Goal: Information Seeking & Learning: Learn about a topic

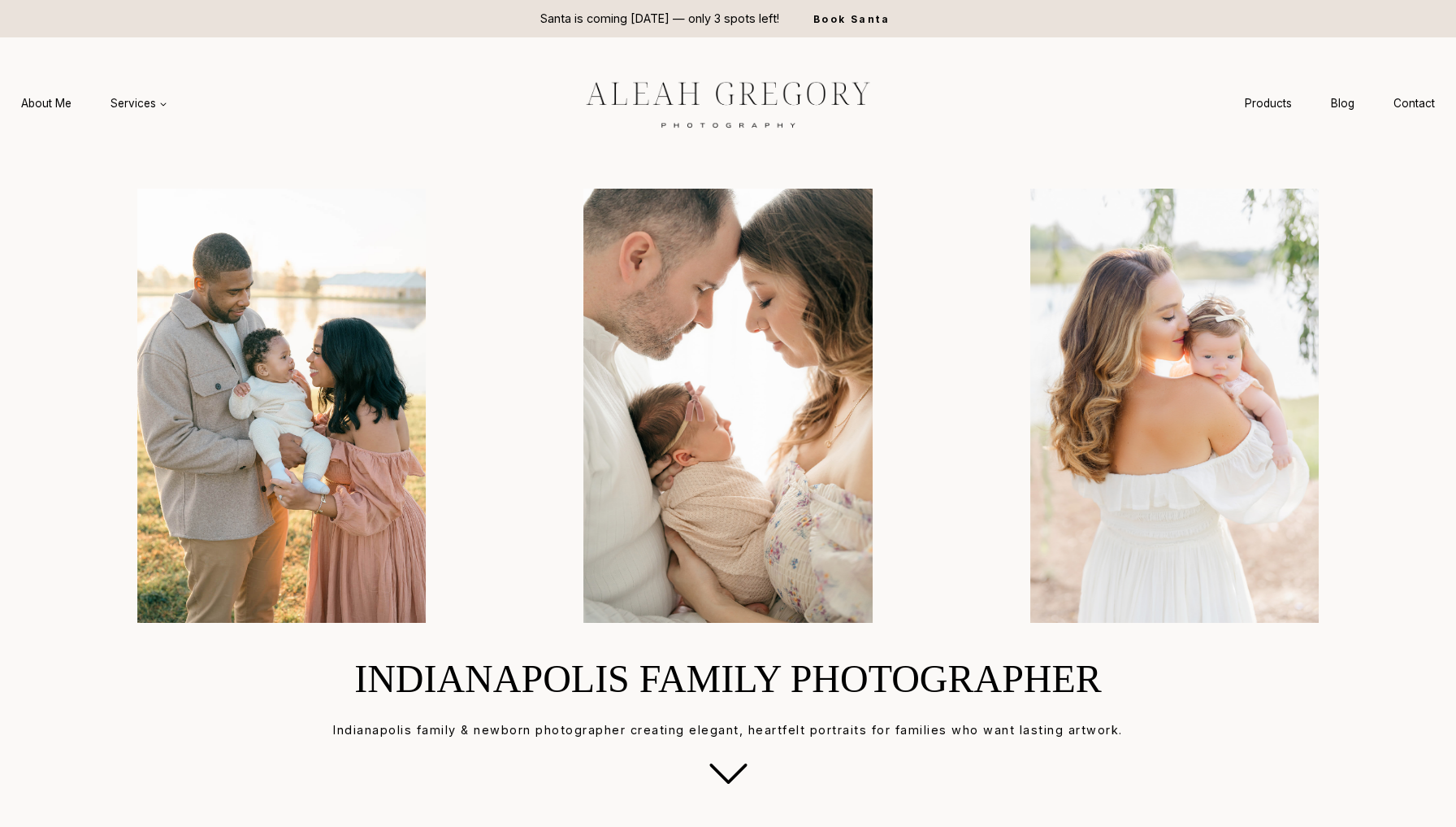
click at [1404, 93] on link "Contact" at bounding box center [1414, 103] width 81 height 30
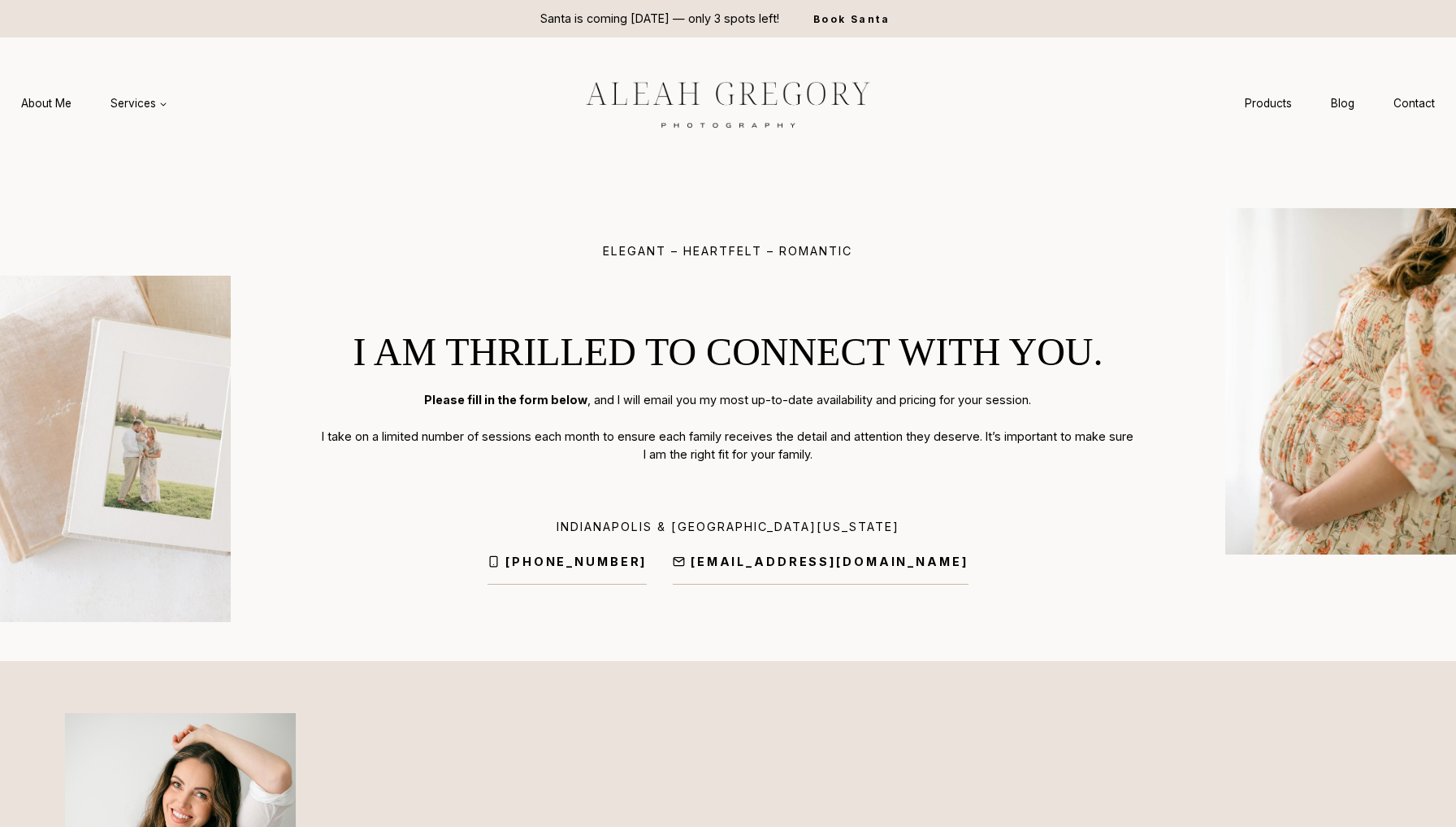
click at [1050, 8] on div "Santa is coming [DATE] — only 3 spots left! Book Santa" at bounding box center [728, 18] width 884 height 38
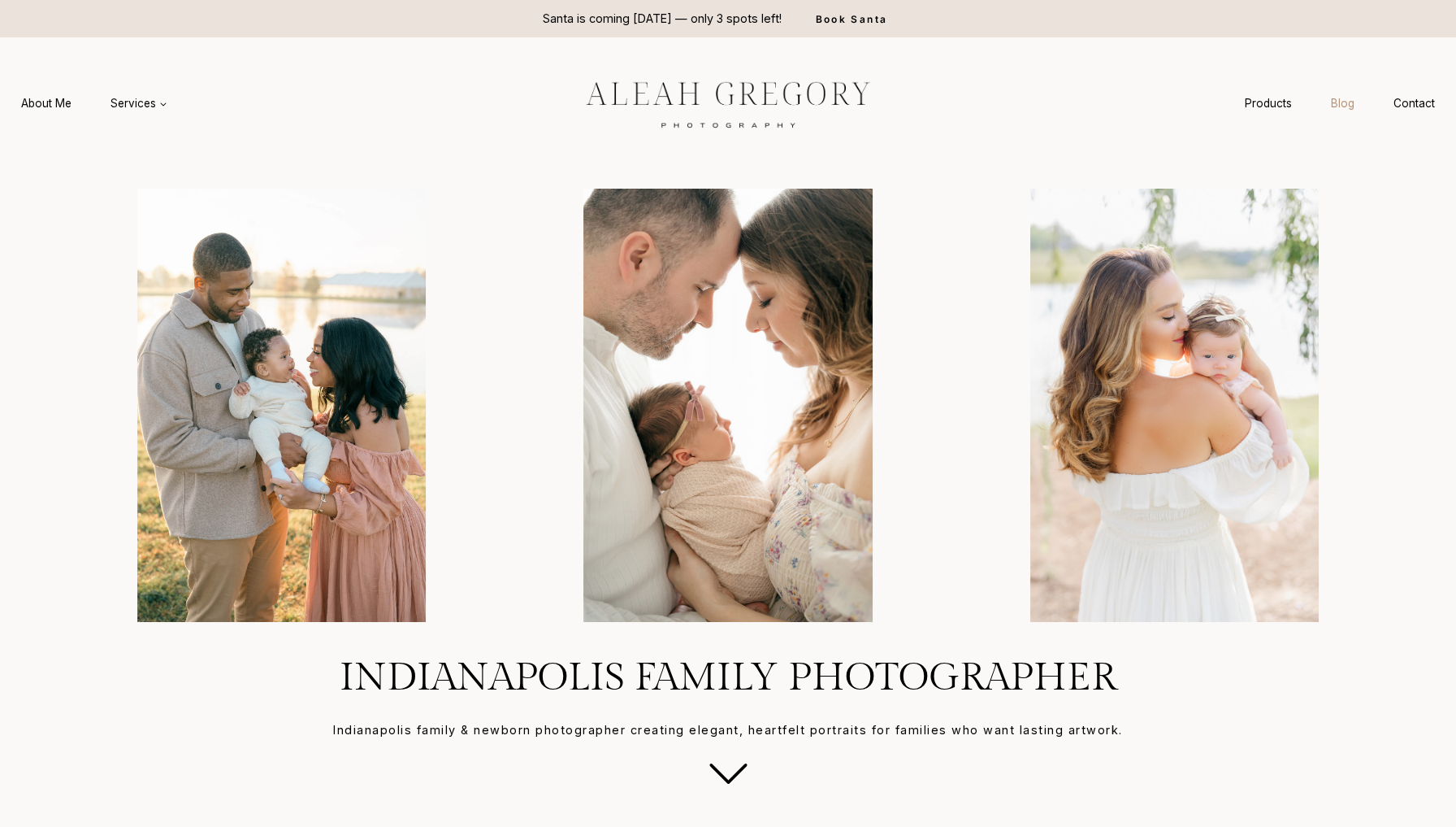
click at [1360, 103] on link "Blog" at bounding box center [1343, 103] width 63 height 30
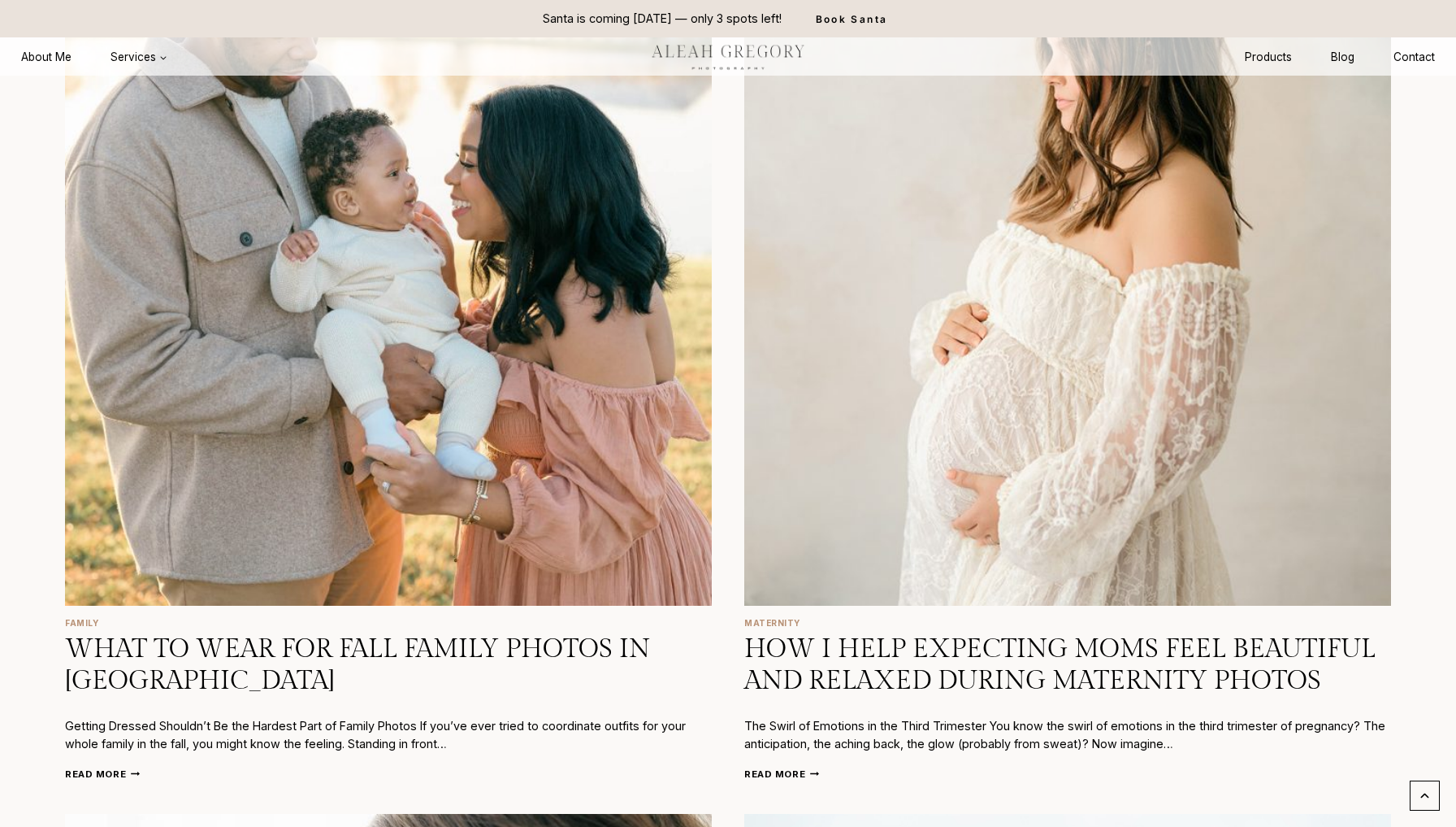
scroll to position [1021, 0]
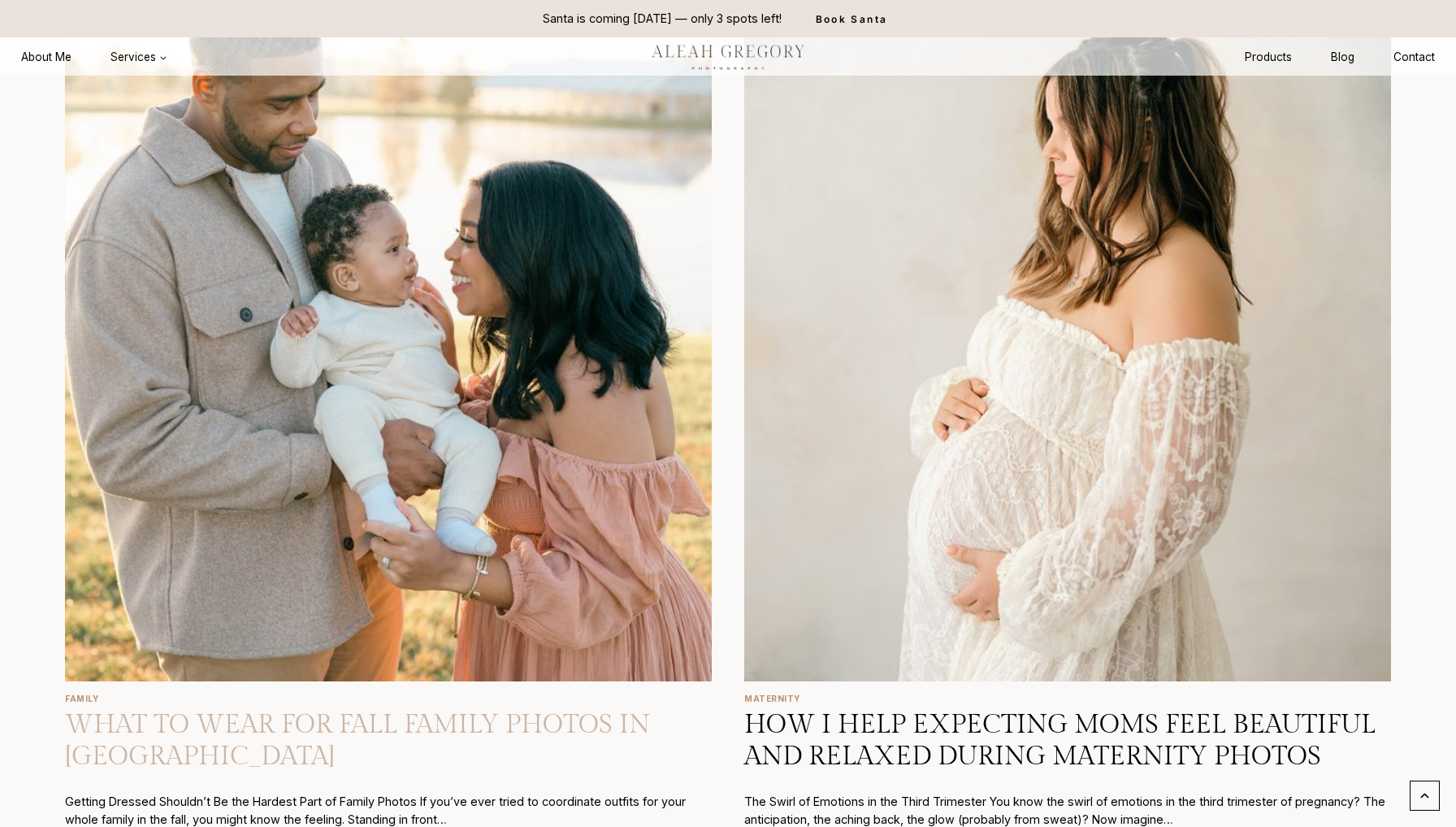
click at [218, 747] on link "What to Wear for Fall Family Photos in [GEOGRAPHIC_DATA]" at bounding box center [358, 739] width 585 height 62
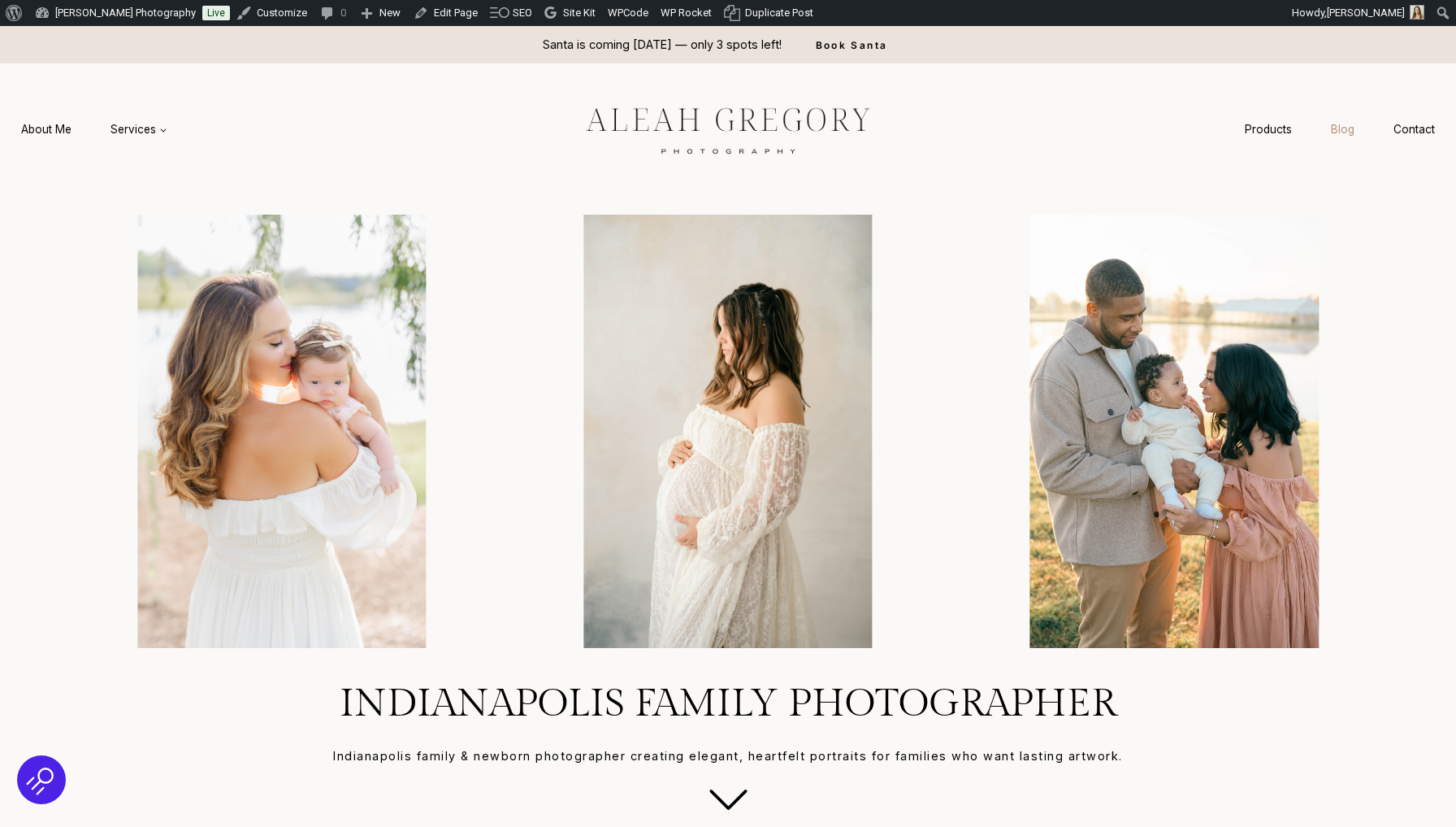
click at [1344, 129] on link "Blog" at bounding box center [1343, 129] width 63 height 30
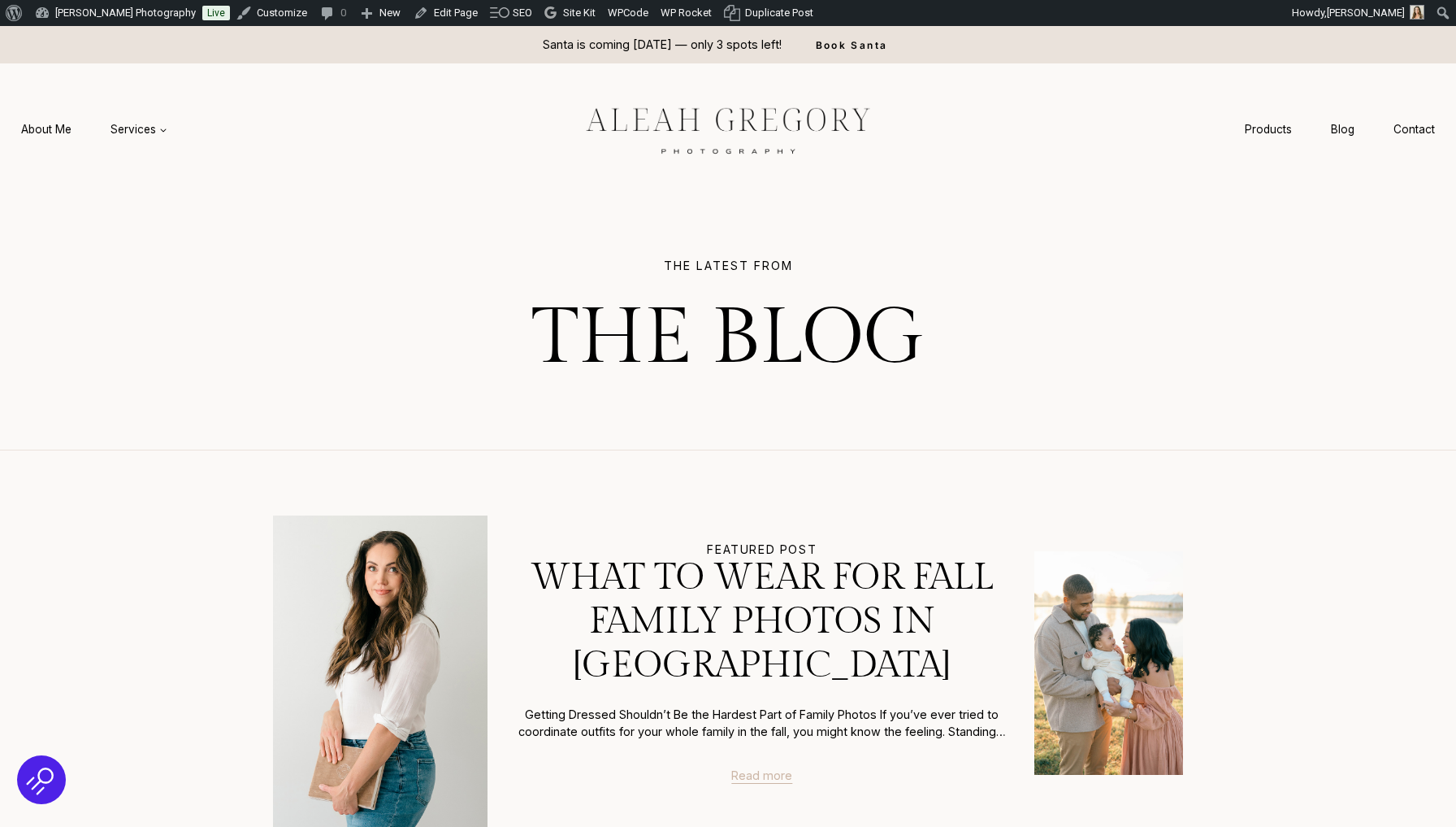
click at [750, 772] on link "Read more" at bounding box center [762, 775] width 61 height 18
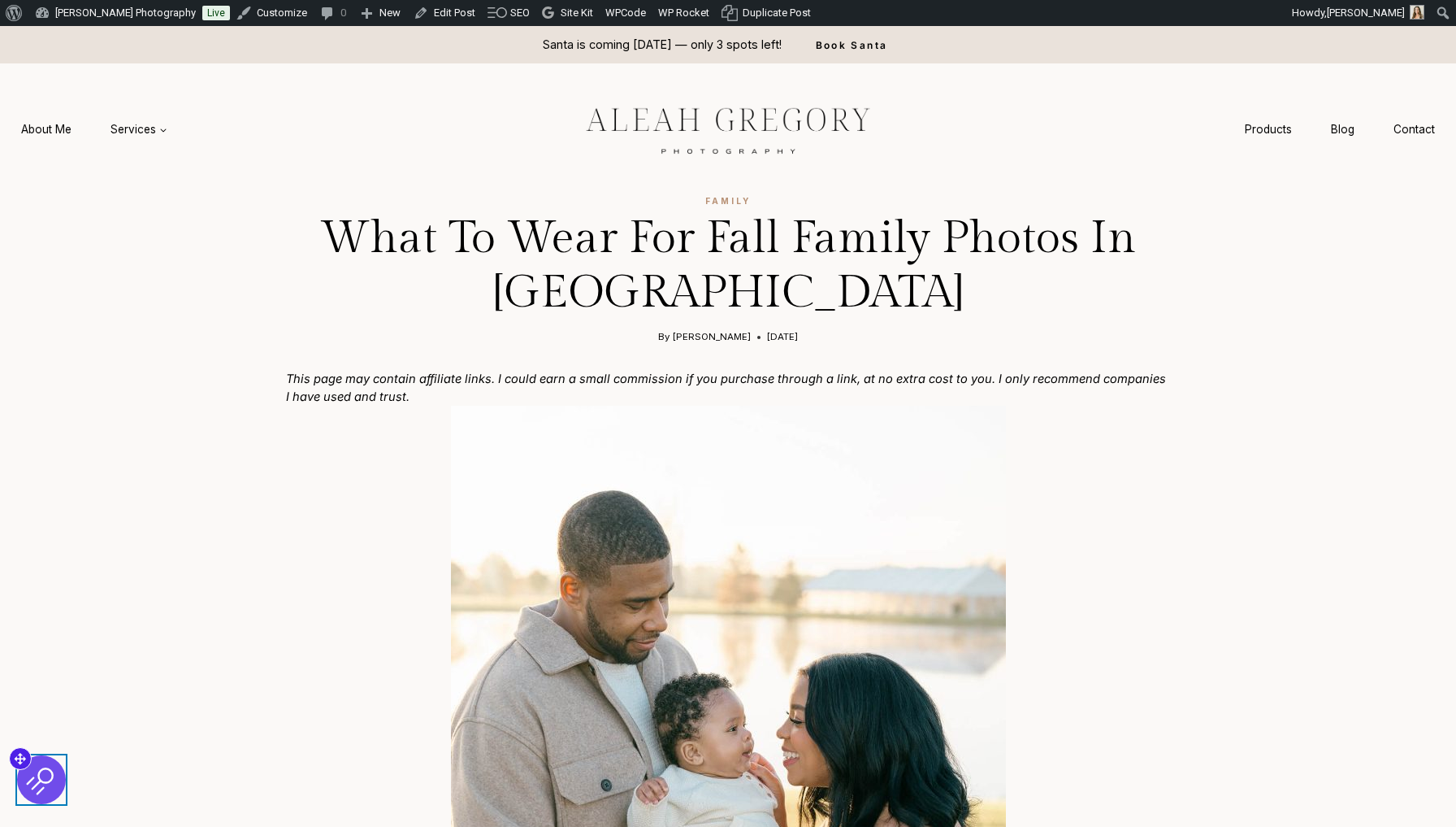
click at [53, 771] on img at bounding box center [41, 779] width 31 height 31
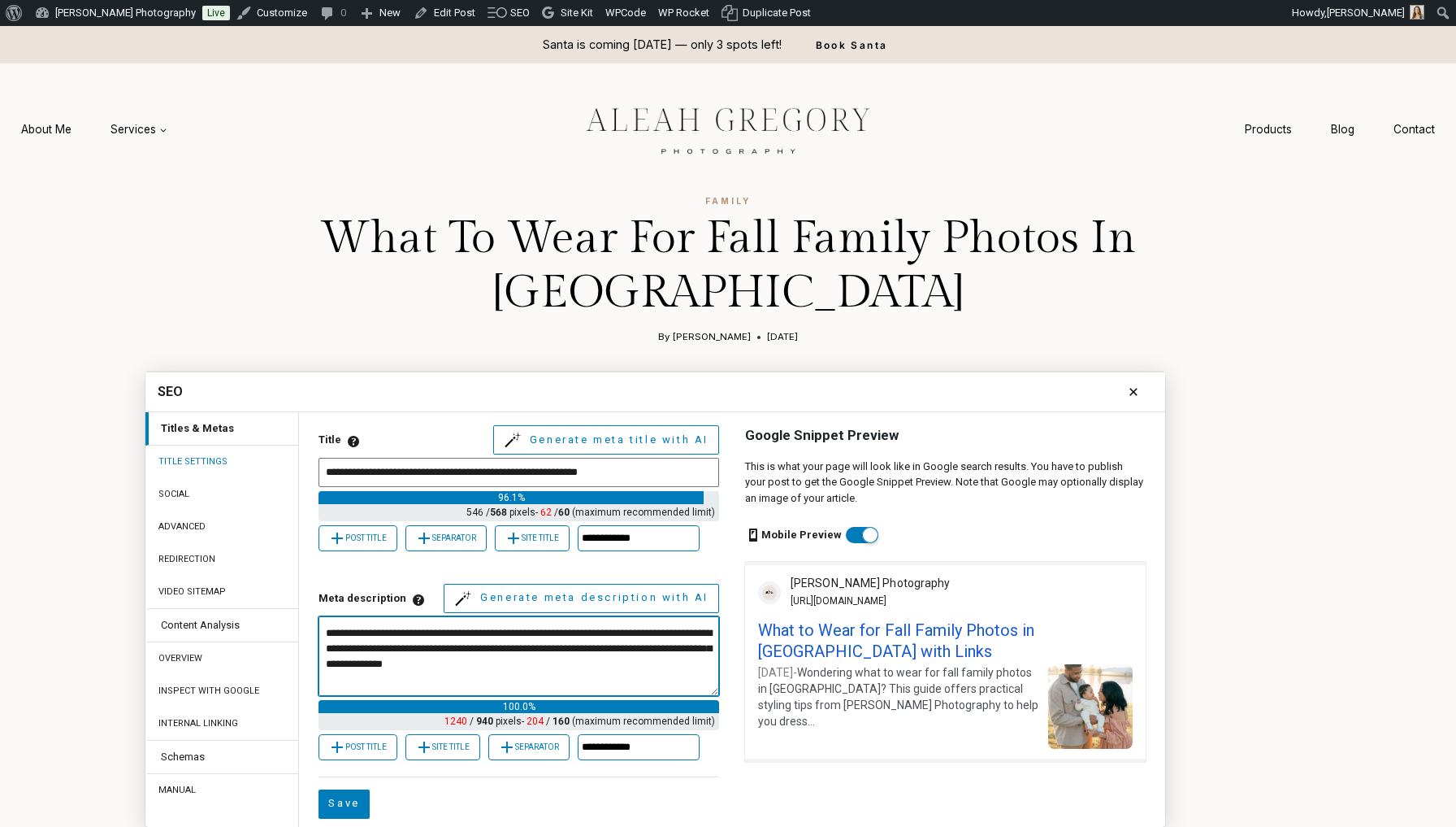
drag, startPoint x: 332, startPoint y: 660, endPoint x: 596, endPoint y: 690, distance: 265.7
click at [596, 690] on textarea "**********" at bounding box center [518, 656] width 401 height 80
drag, startPoint x: 325, startPoint y: 669, endPoint x: 584, endPoint y: 694, distance: 260.2
click at [584, 694] on textarea "**********" at bounding box center [518, 656] width 401 height 80
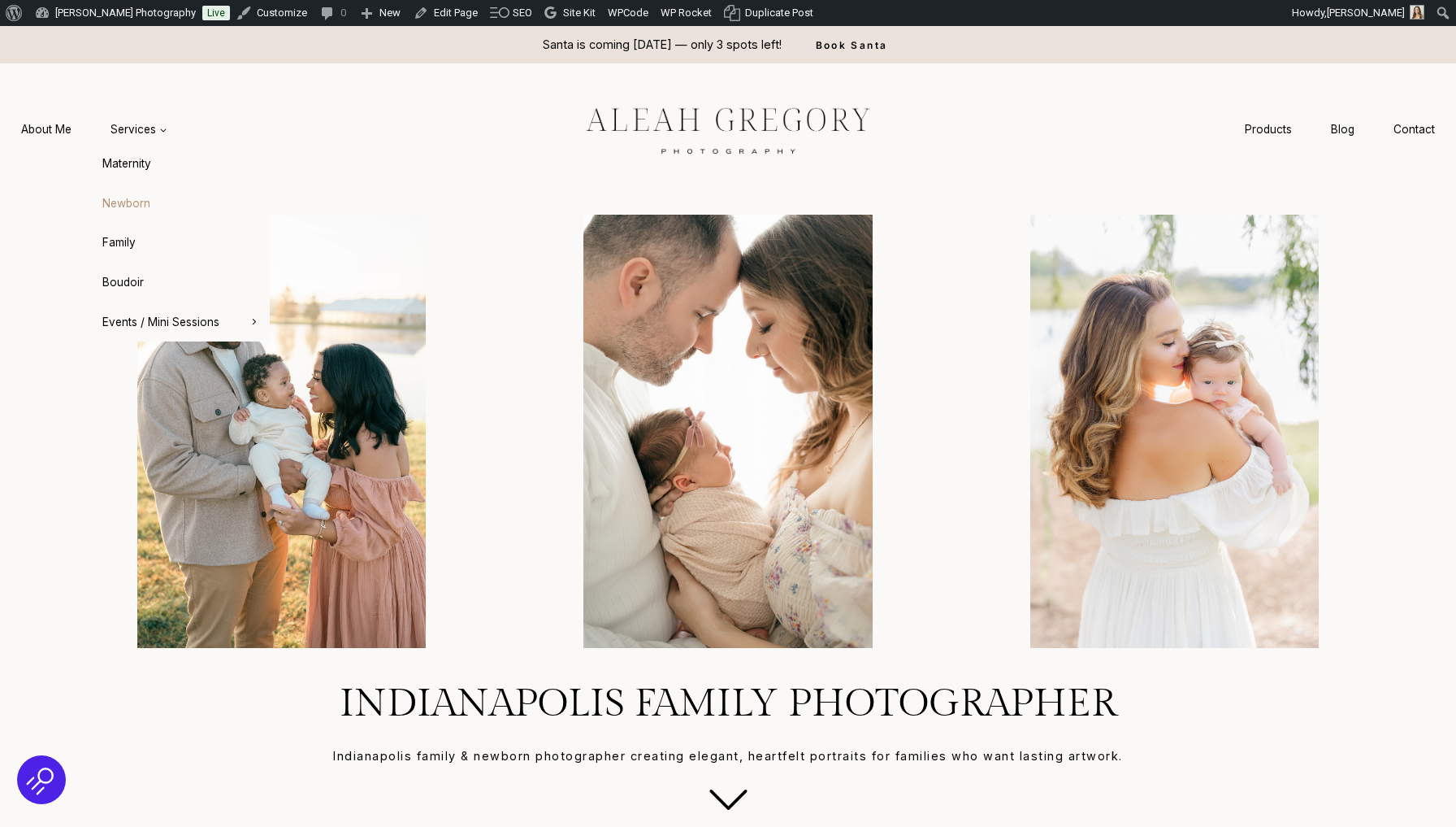
click at [130, 198] on link "Newborn" at bounding box center [180, 203] width 179 height 39
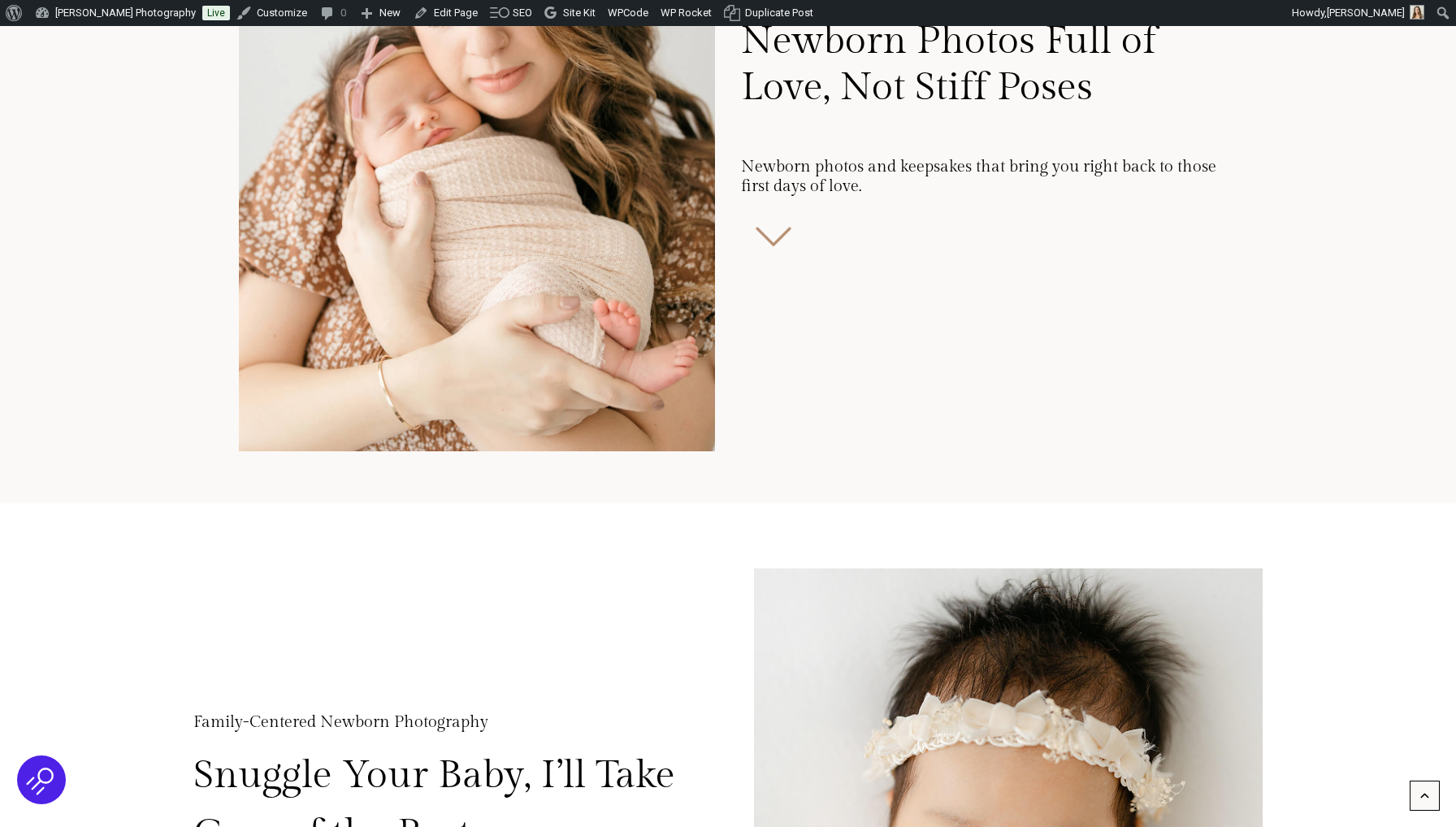
scroll to position [668, 0]
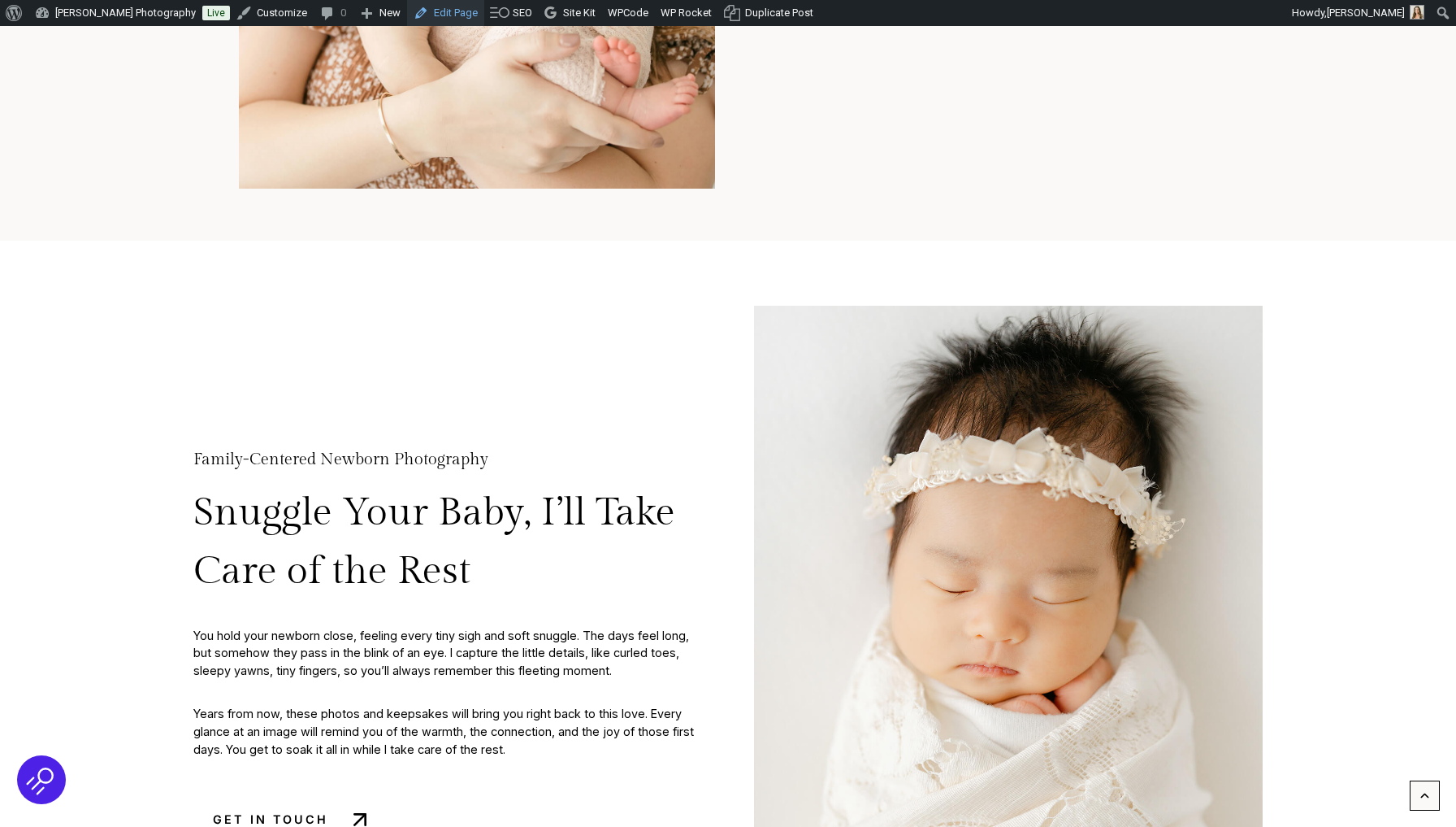
click at [449, 10] on link "Edit Page" at bounding box center [446, 13] width 78 height 26
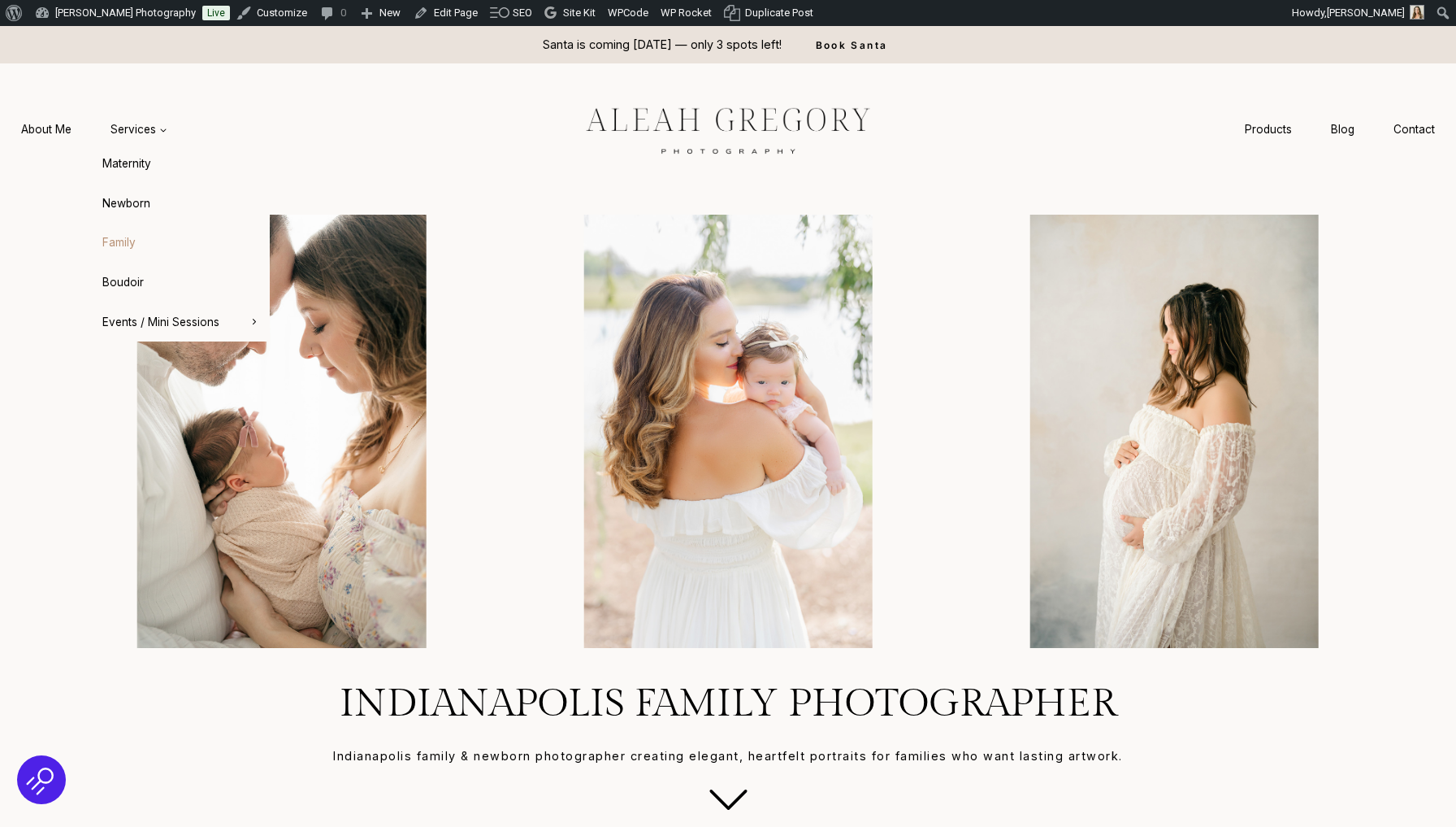
click at [126, 245] on link "Family" at bounding box center [180, 243] width 179 height 39
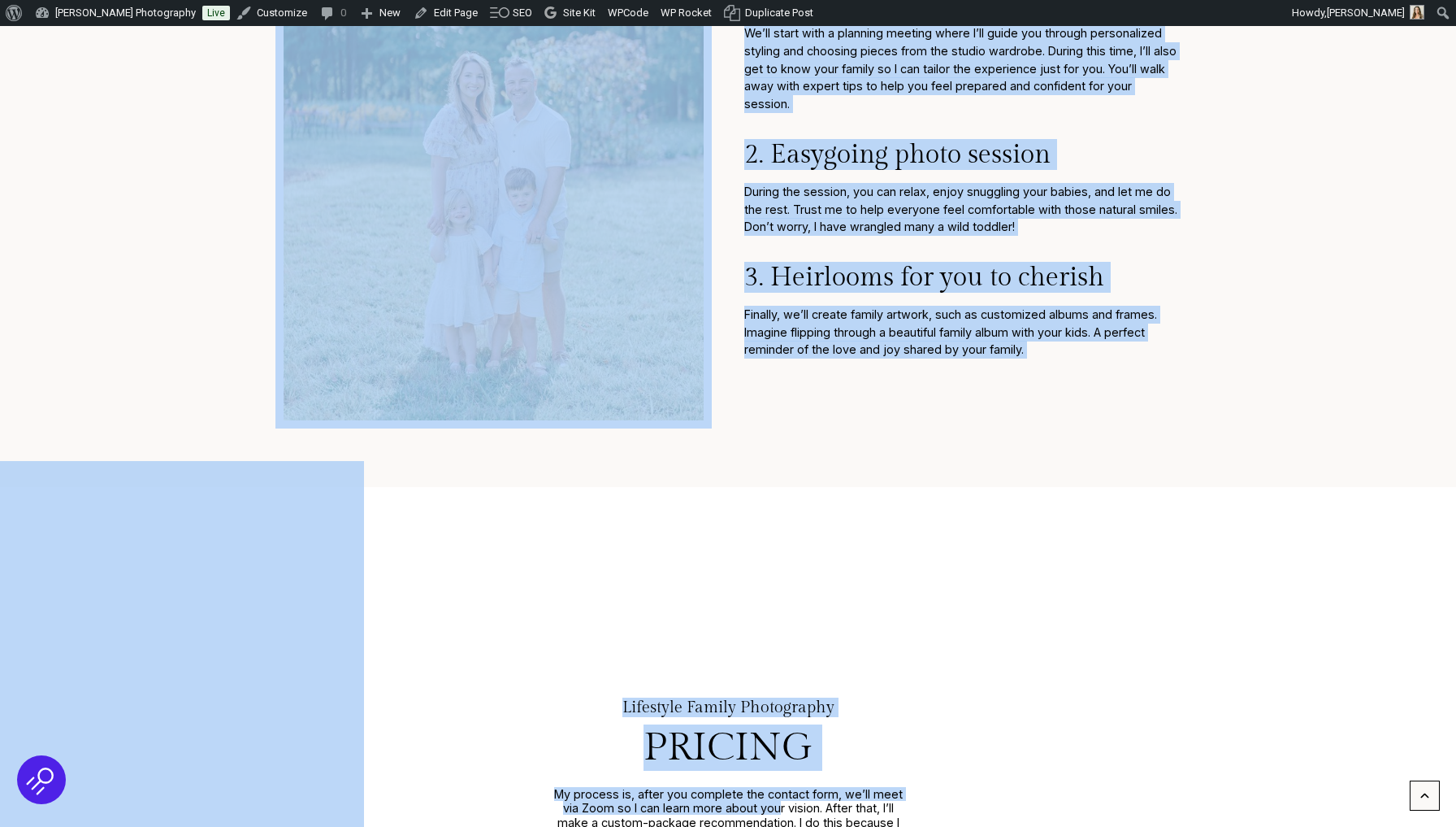
scroll to position [3967, 0]
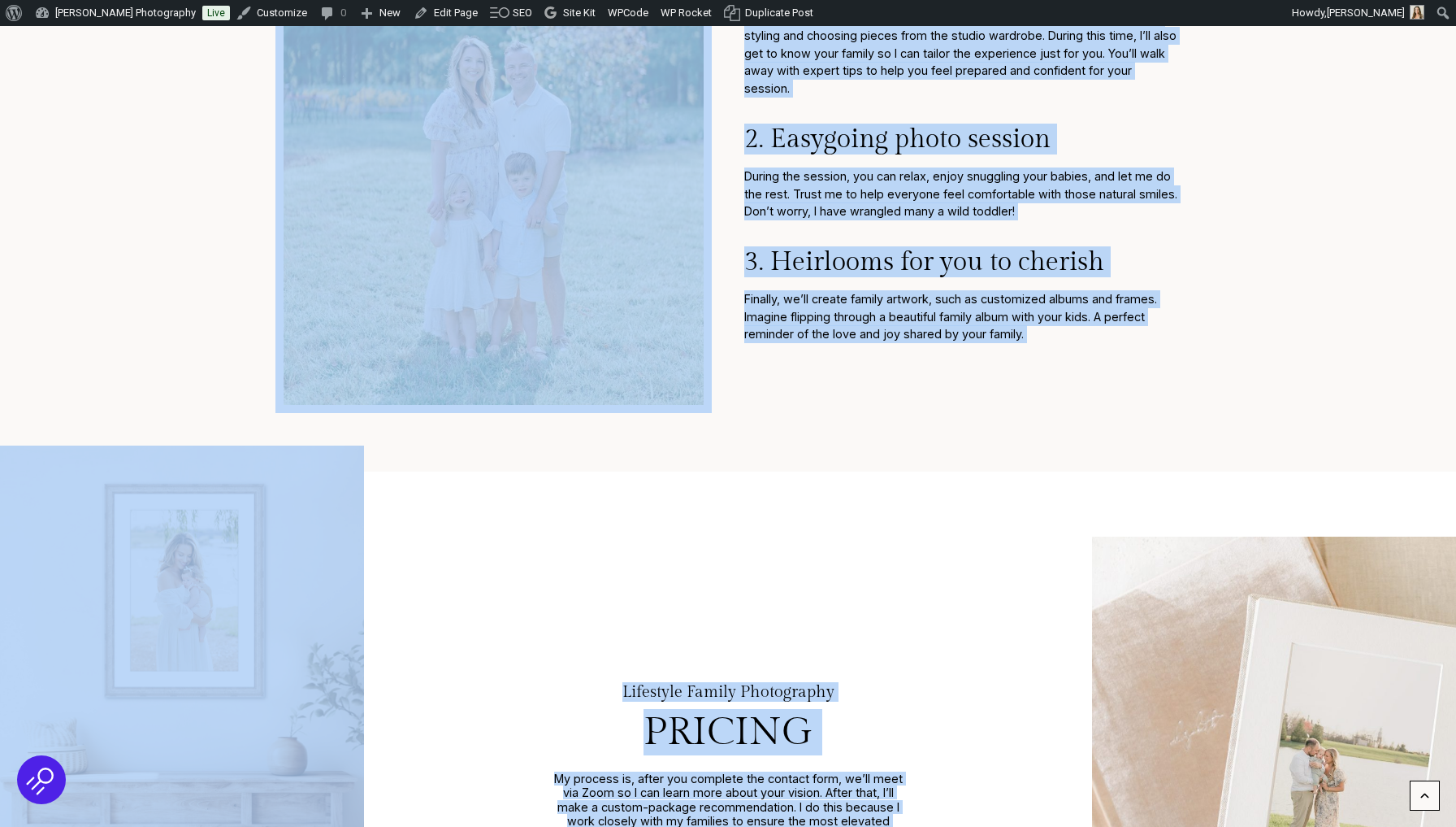
drag, startPoint x: 695, startPoint y: 314, endPoint x: 949, endPoint y: 826, distance: 571.5
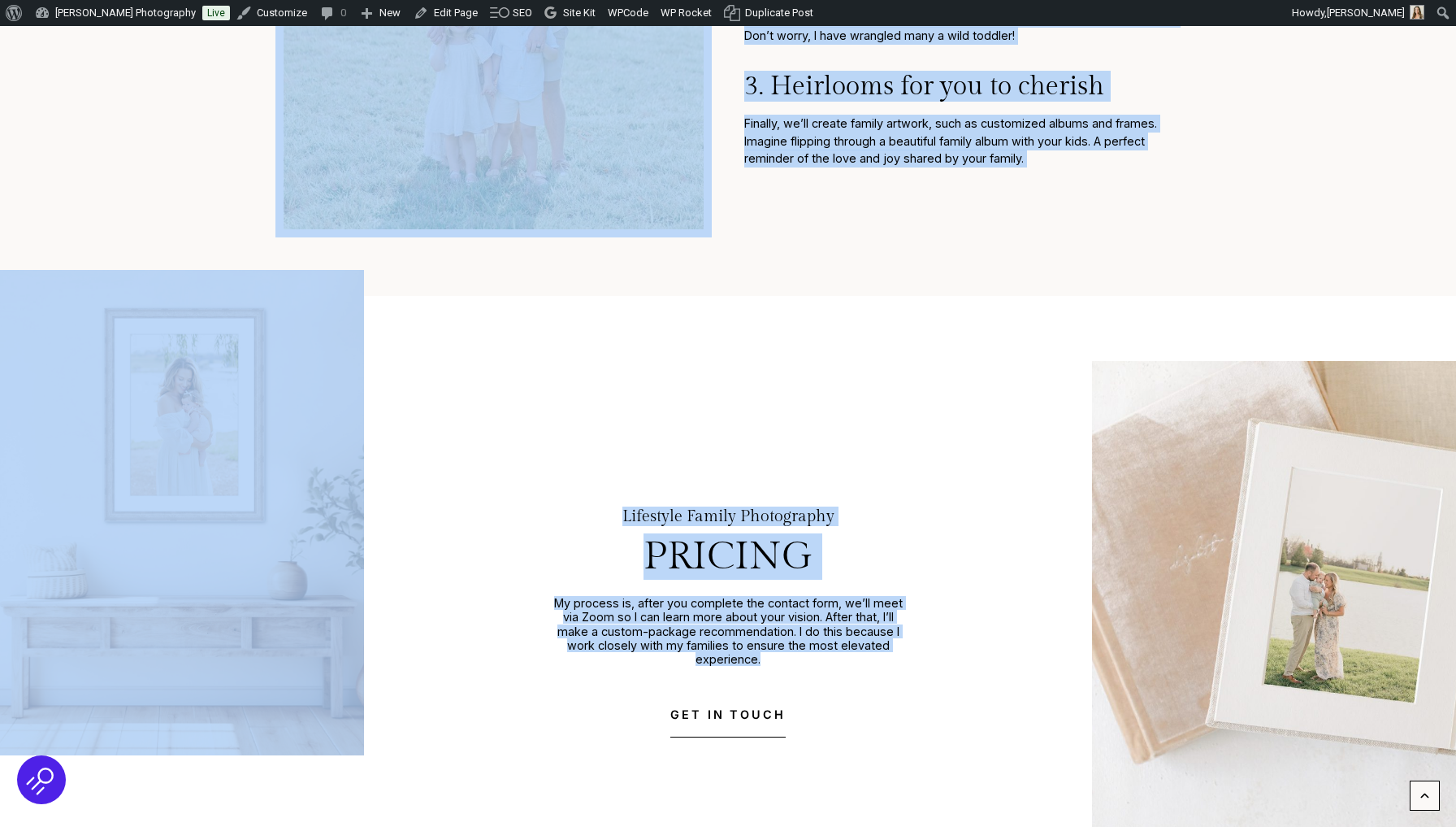
scroll to position [4159, 0]
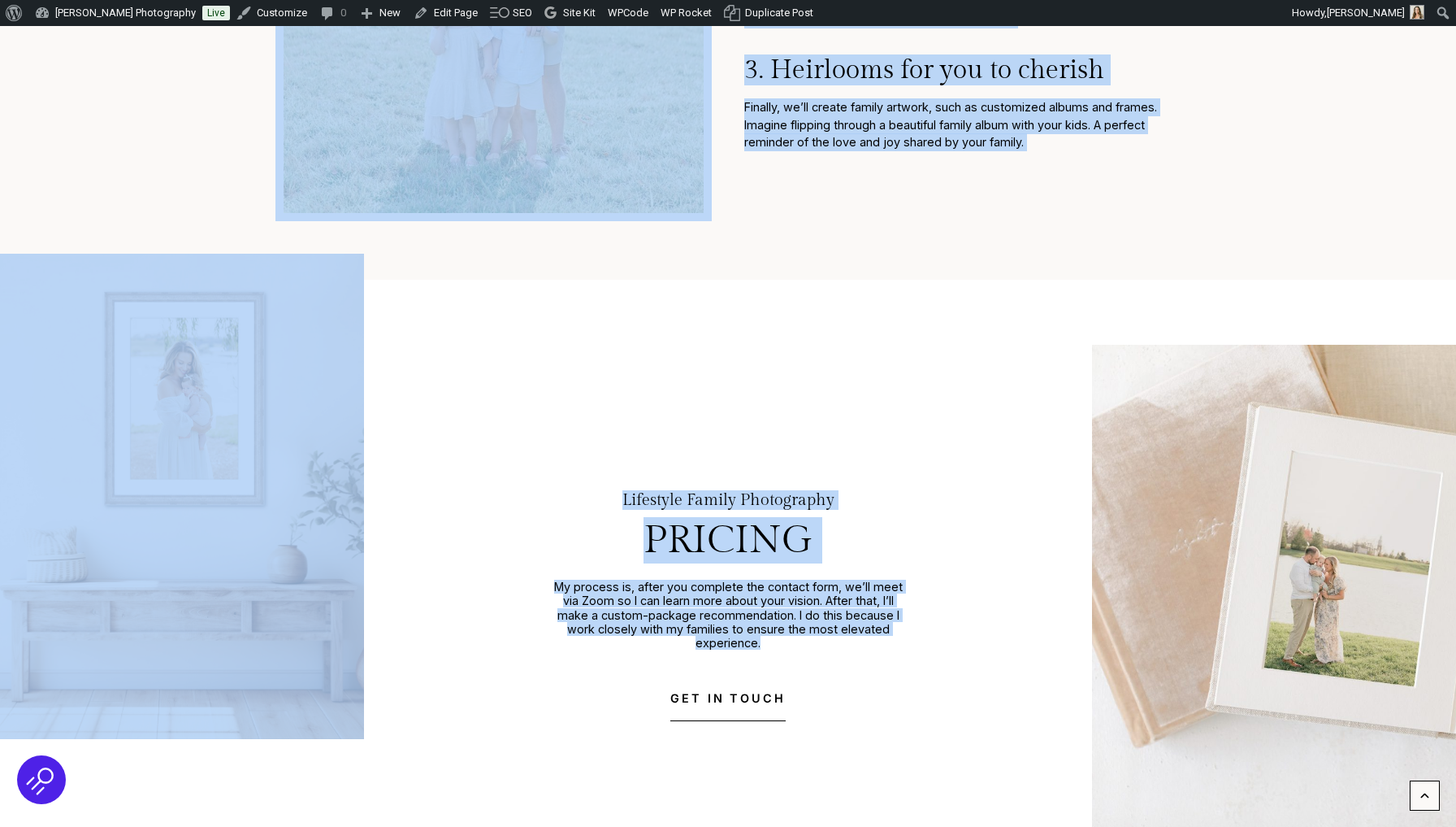
copy div "Lifestyle Family Photography Heartfelt family photos for sentimental parents th…"
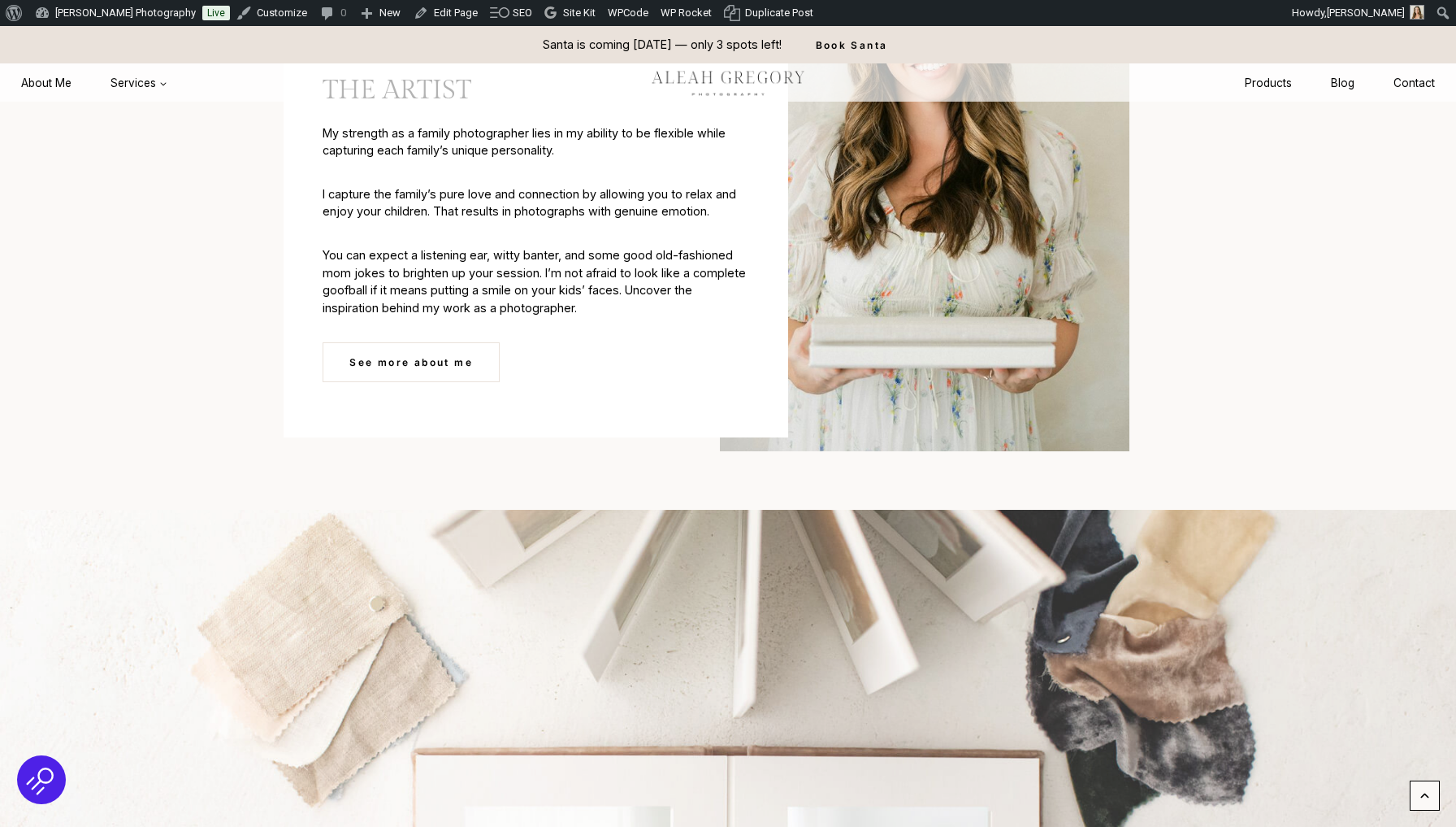
scroll to position [5146, 0]
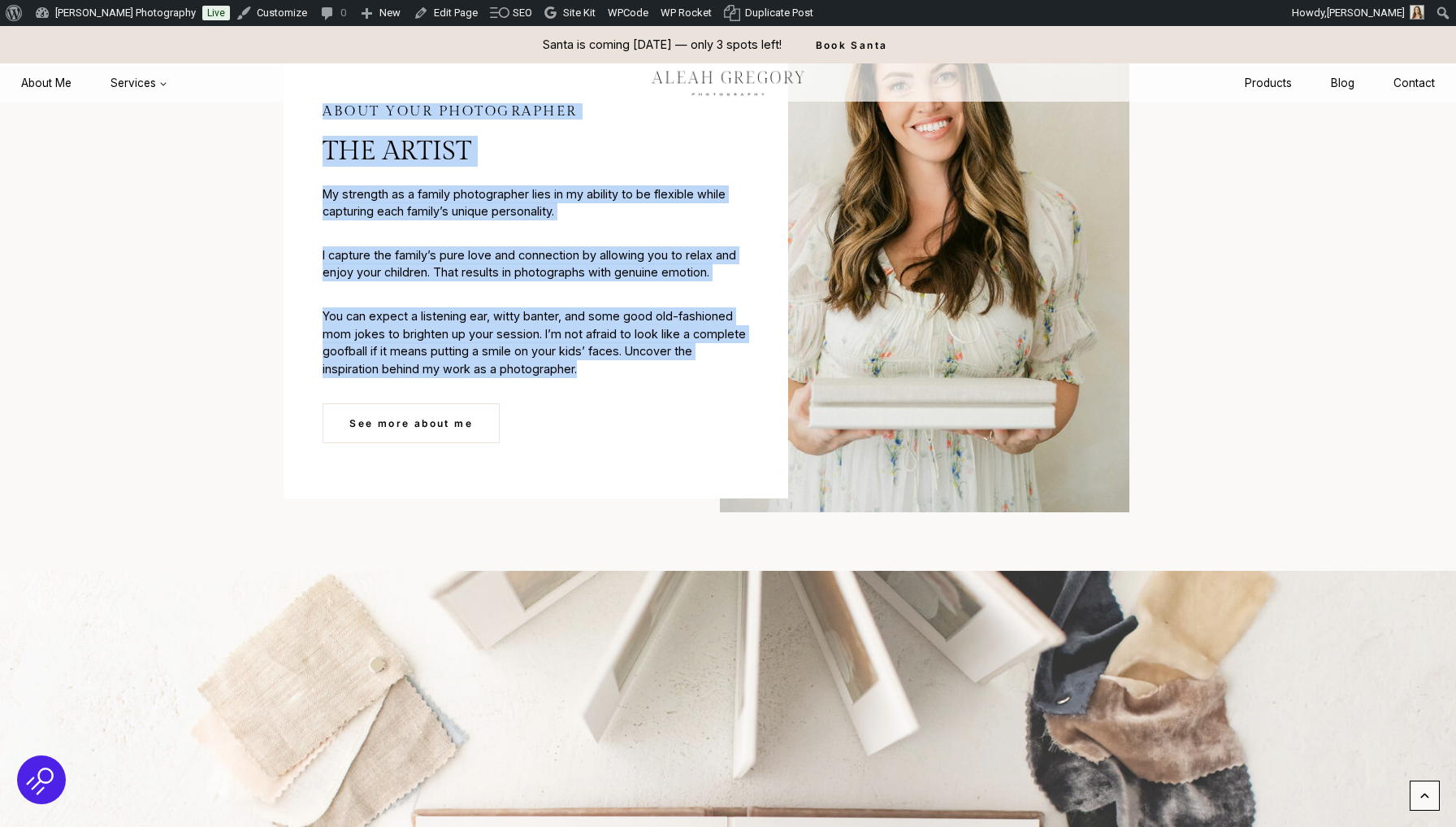
drag, startPoint x: 327, startPoint y: 108, endPoint x: 580, endPoint y: 370, distance: 364.2
click at [580, 370] on div "About your photographer the artist My strength as a family photographer lies in…" at bounding box center [535, 273] width 504 height 450
copy div "About your photographer the artist My strength as a family photographer lies in…"
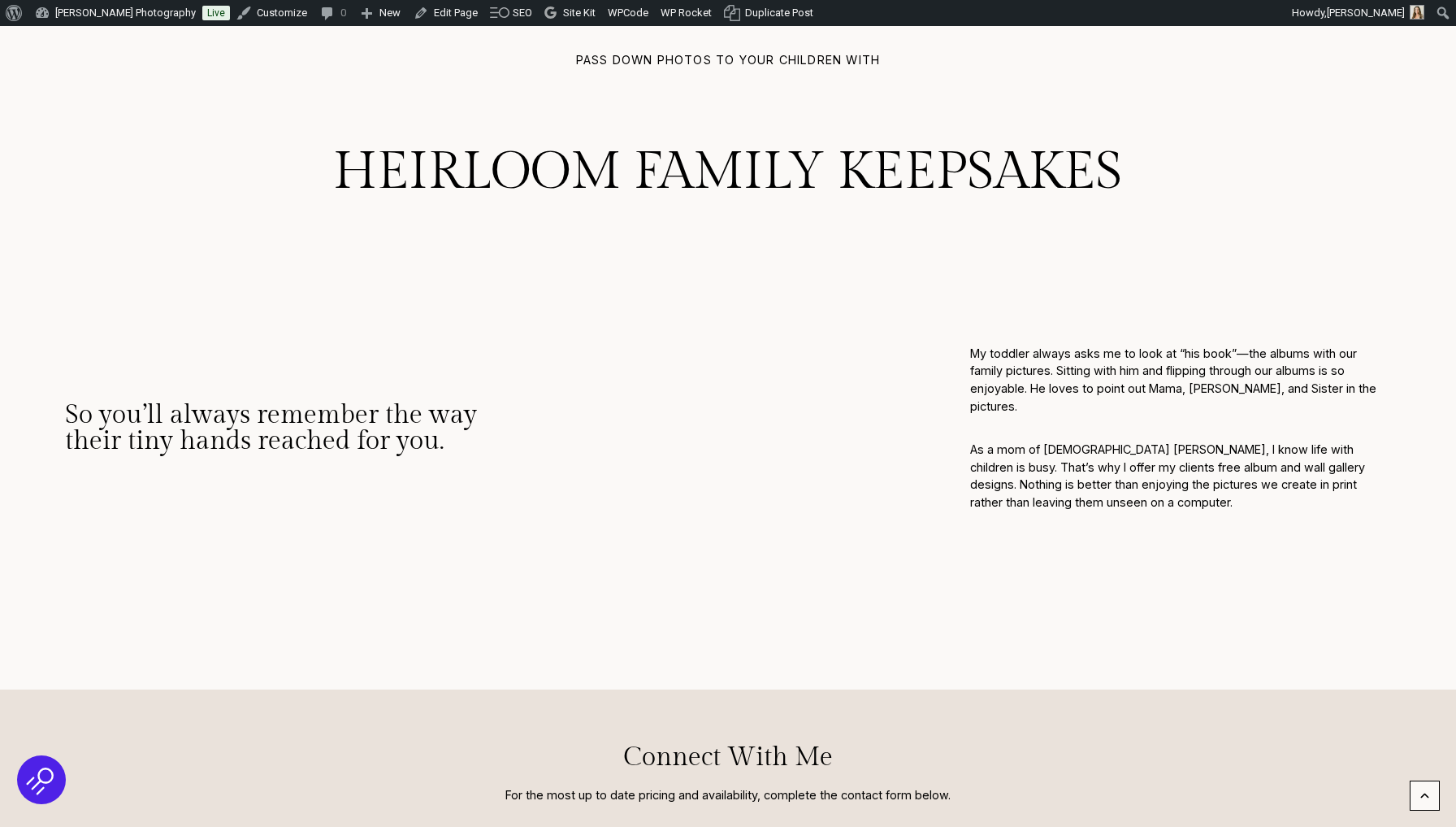
scroll to position [6291, 0]
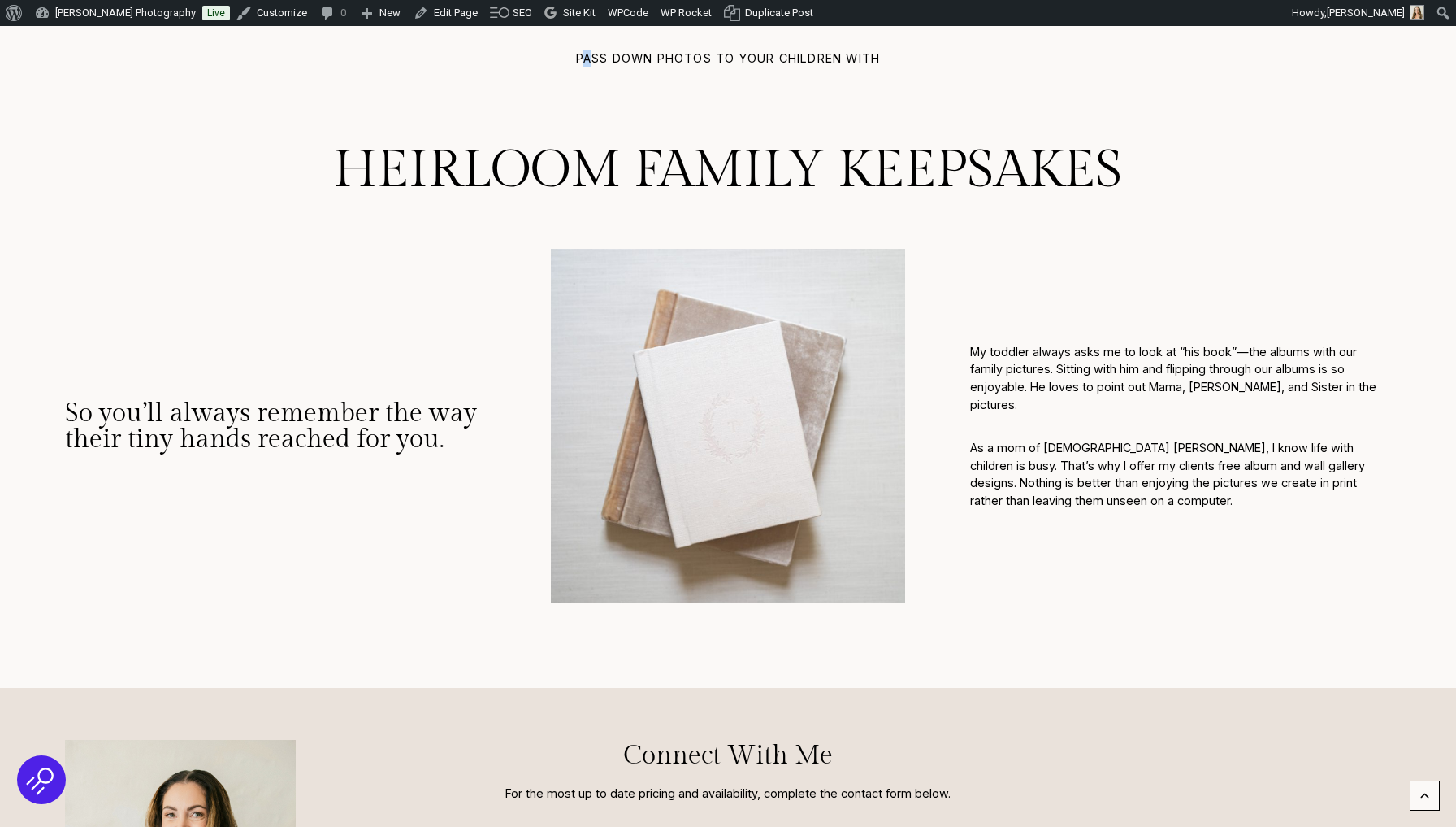
click at [588, 49] on p "pass down photos to your children with" at bounding box center [728, 58] width 1326 height 18
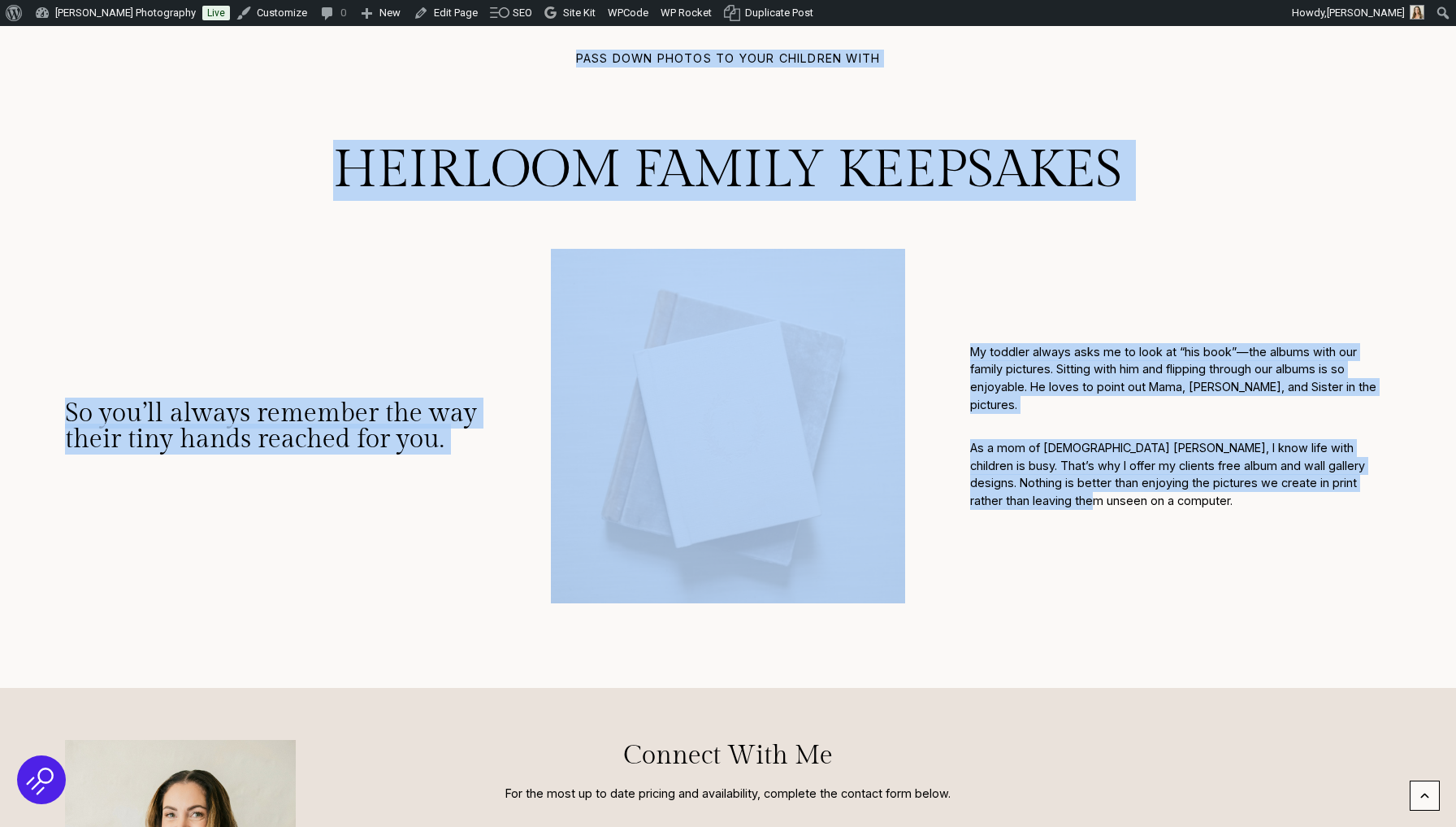
drag, startPoint x: 573, startPoint y: 49, endPoint x: 1197, endPoint y: 484, distance: 760.7
click at [1197, 484] on div "pass down photos to your children with Heirloom Family Keepsakes So you’ll alwa…" at bounding box center [728, 336] width 1326 height 574
copy div "pass down photos to your children with Heirloom Family Keepsakes So you’ll alwa…"
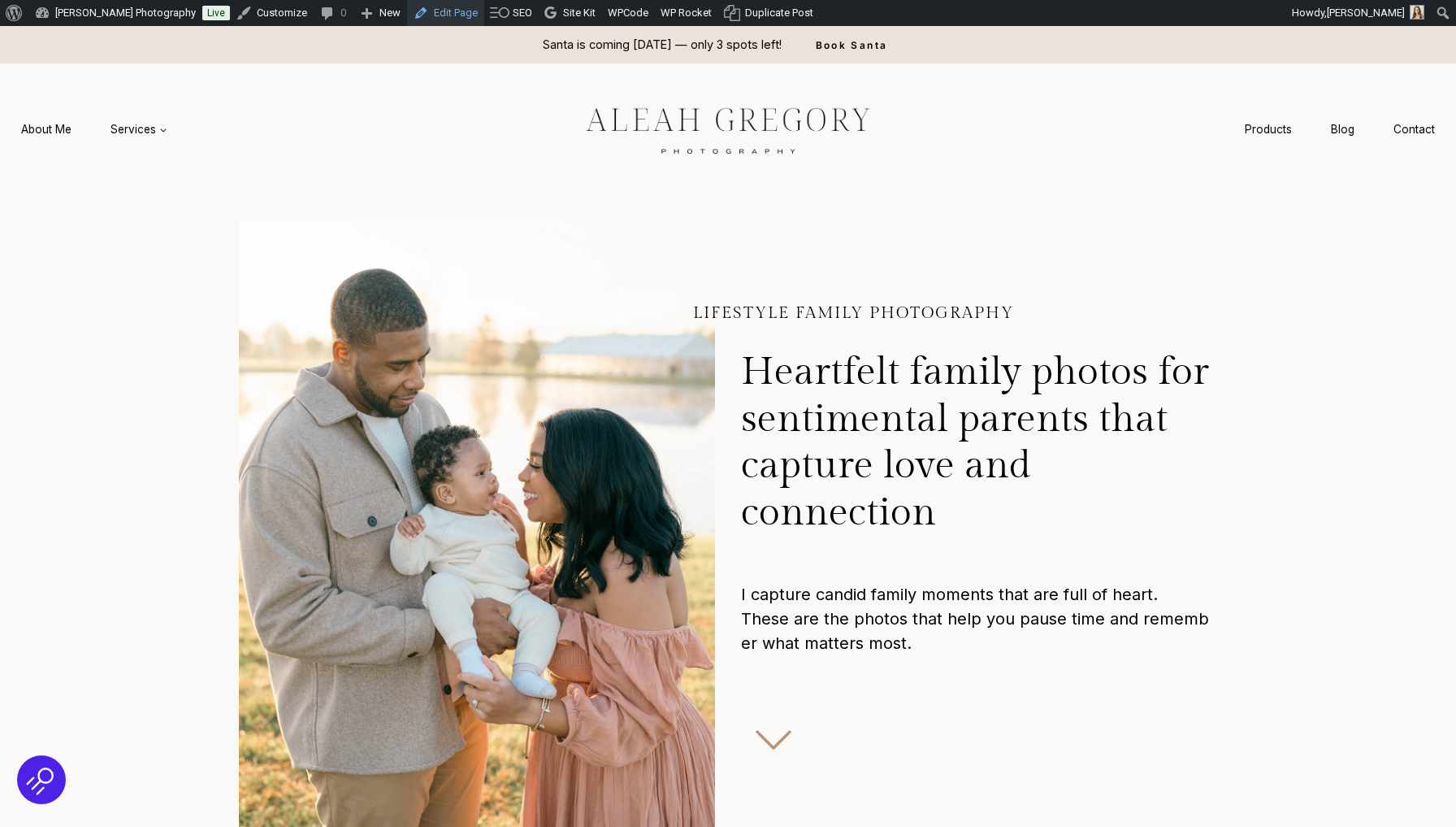
scroll to position [0, 0]
click at [435, 19] on link "Edit Page" at bounding box center [446, 13] width 78 height 26
